Goal: Transaction & Acquisition: Register for event/course

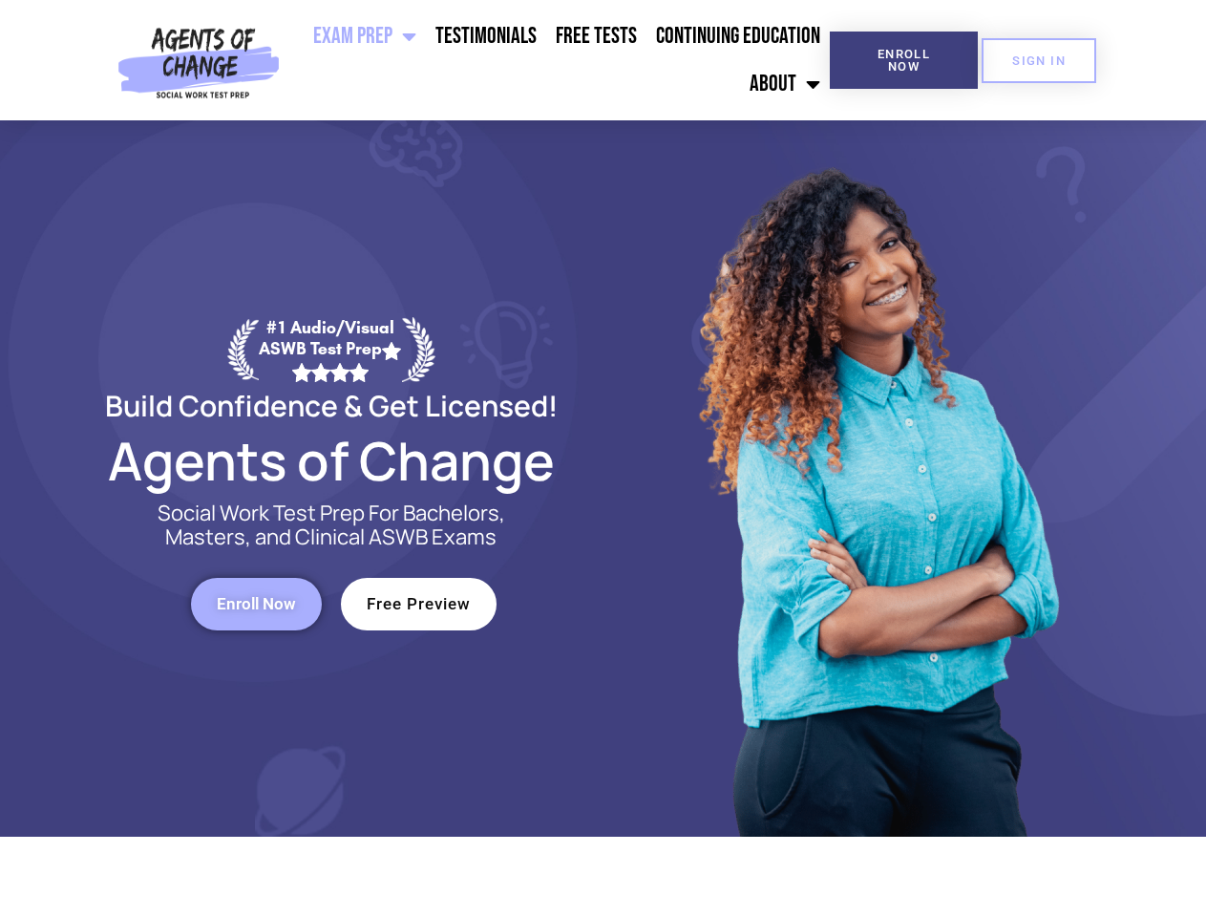
click at [603, 458] on div at bounding box center [875, 478] width 544 height 716
click at [559, 60] on ul "Exam Prep BSW Exam Prep: ASWB Bachelors Level Exam LMSW Exam Prep: ASWB Masters…" at bounding box center [558, 59] width 542 height 95
click at [903, 60] on span "Enroll Now" at bounding box center [903, 60] width 87 height 25
click at [1039, 60] on span "SIGN IN" at bounding box center [1038, 60] width 53 height 12
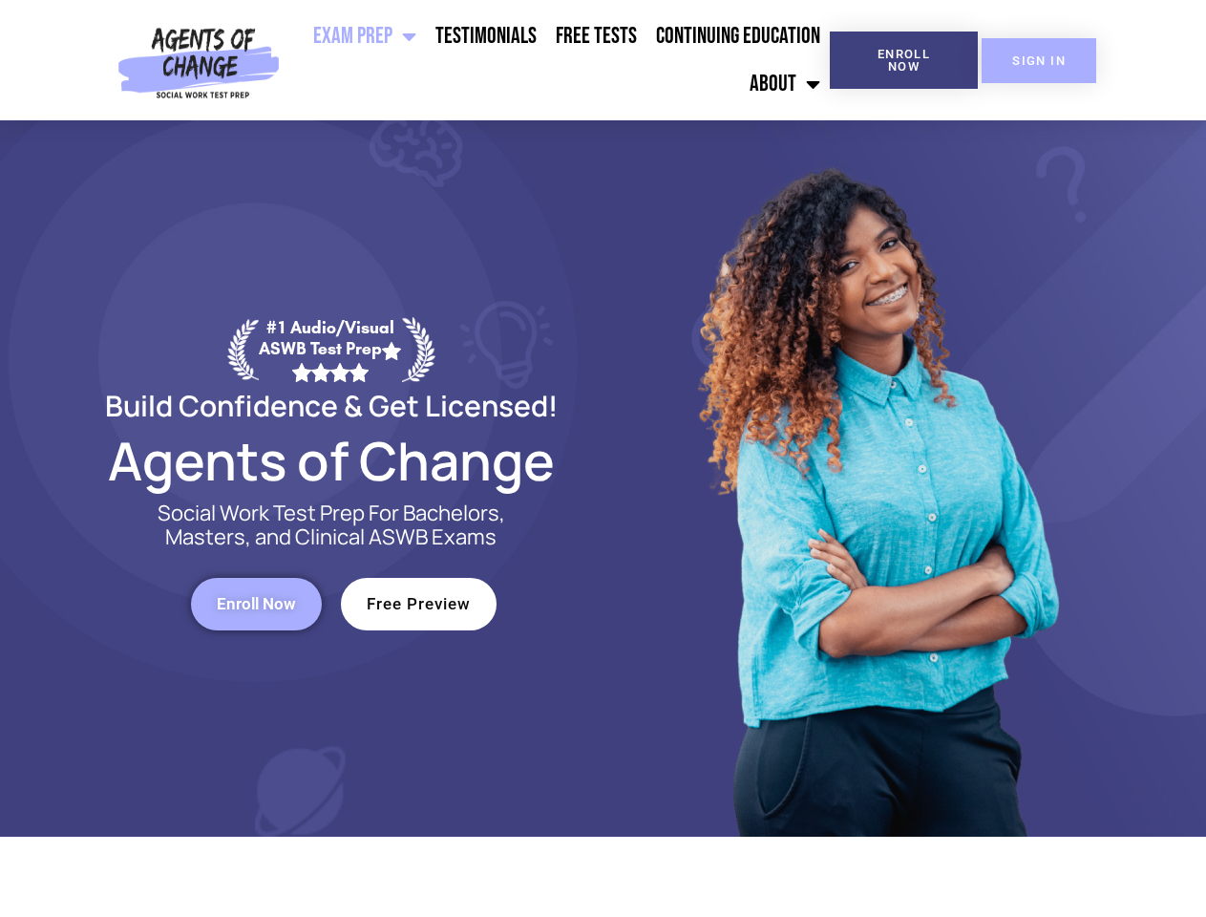
click at [1039, 60] on span "SIGN IN" at bounding box center [1038, 60] width 53 height 12
click at [256, 603] on span "Enroll Now" at bounding box center [256, 604] width 79 height 16
click at [418, 603] on span "Free Preview" at bounding box center [419, 604] width 104 height 16
